Goal: Information Seeking & Learning: Learn about a topic

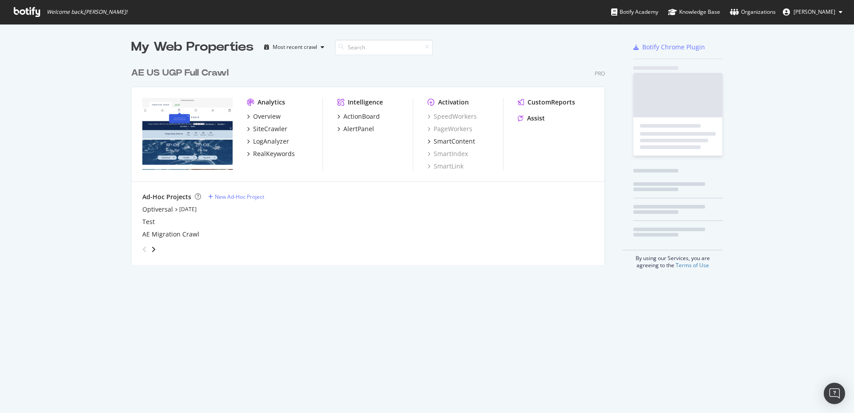
scroll to position [406, 840]
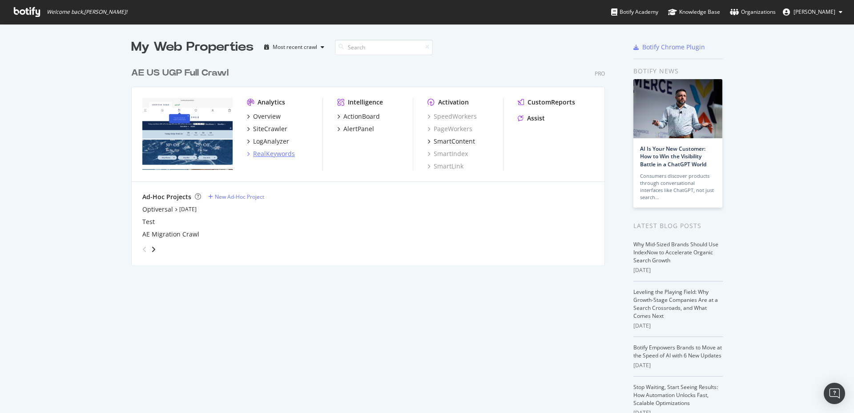
click at [261, 155] on div "RealKeywords" at bounding box center [274, 153] width 42 height 9
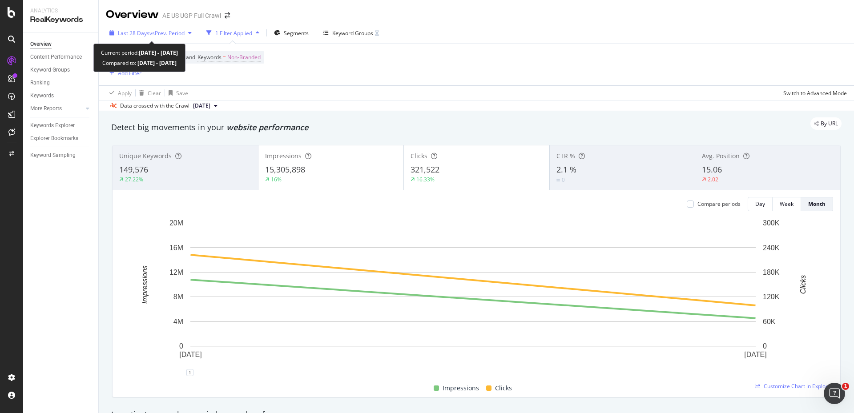
click at [192, 32] on icon "button" at bounding box center [190, 32] width 4 height 5
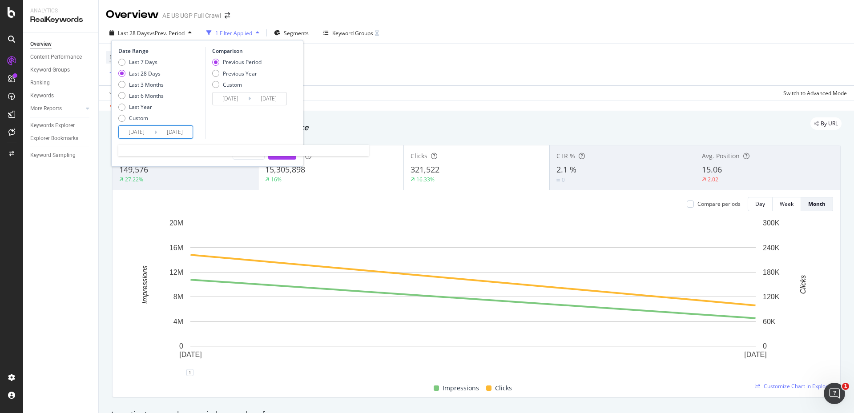
click at [170, 132] on input "[DATE]" at bounding box center [175, 132] width 36 height 12
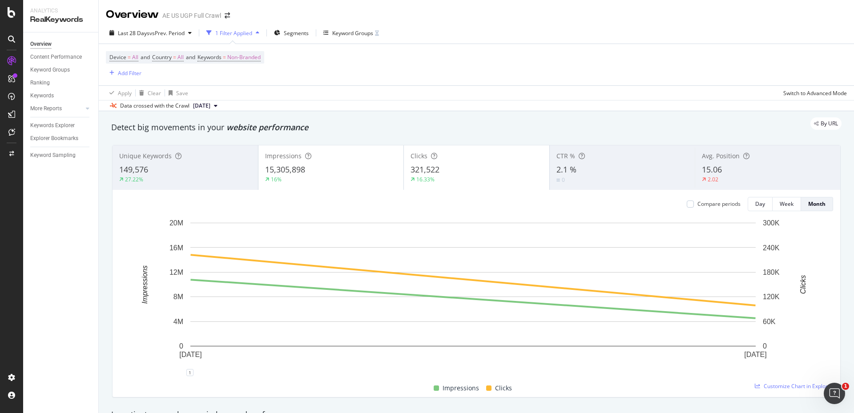
click at [429, 58] on div "Device = All and Country = All and Keywords = Non-Branded Add Filter" at bounding box center [476, 64] width 741 height 41
